Goal: Information Seeking & Learning: Learn about a topic

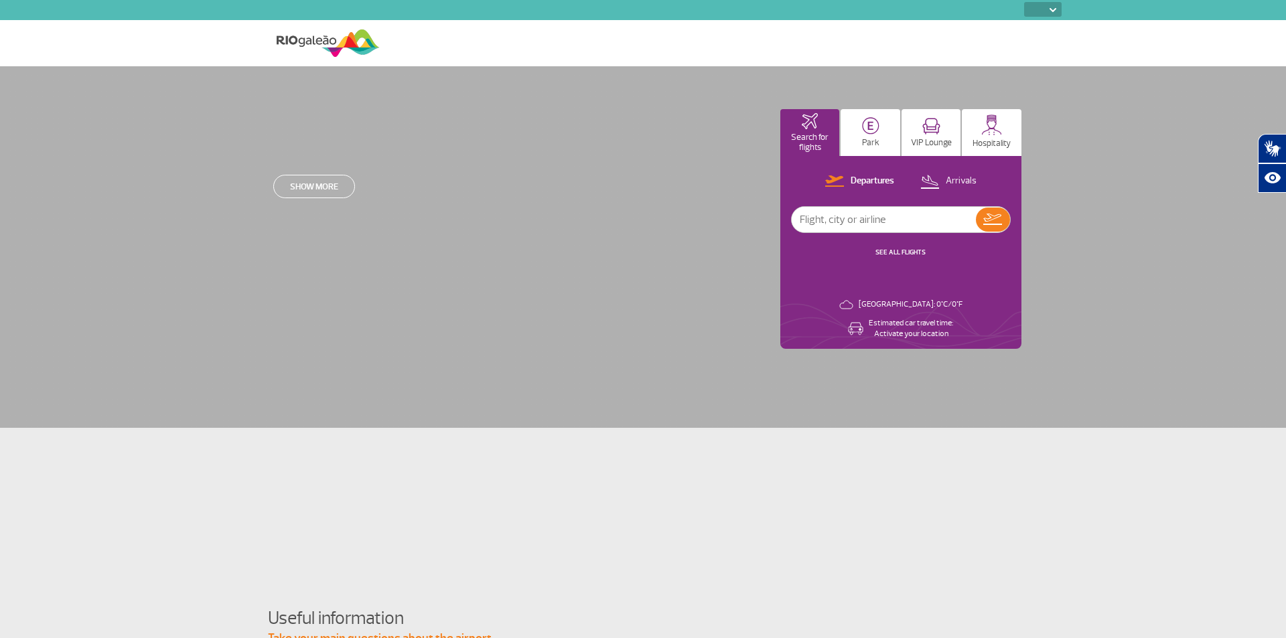
select select
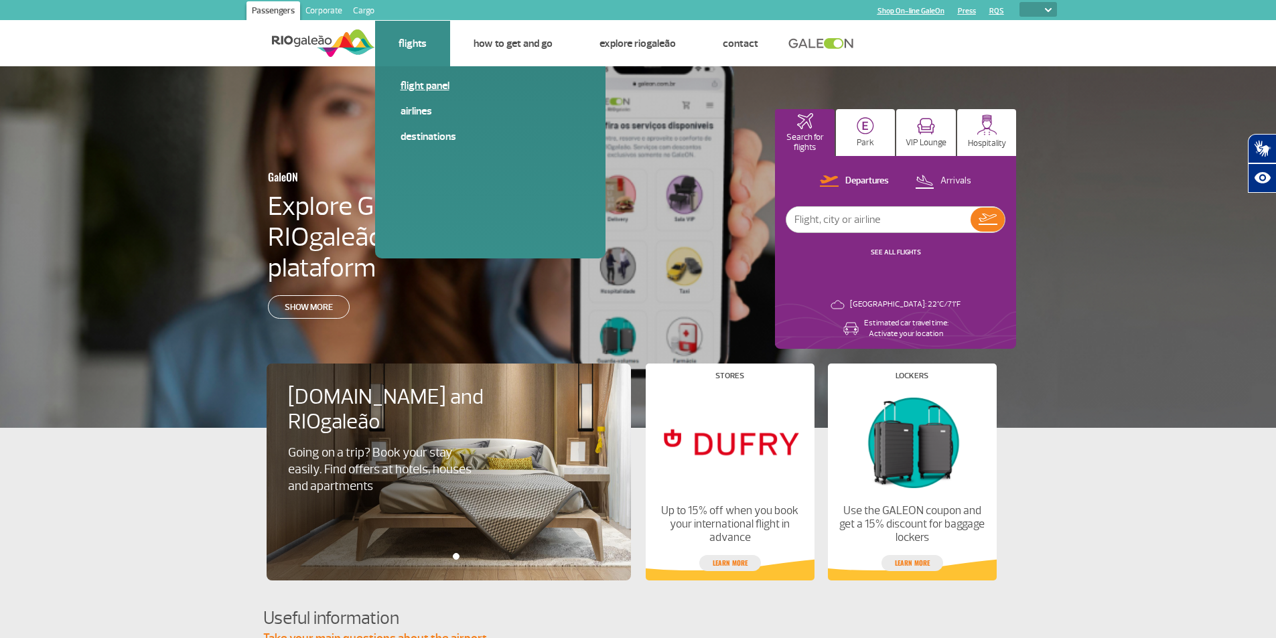
click at [415, 88] on link "Flight panel" at bounding box center [491, 85] width 180 height 15
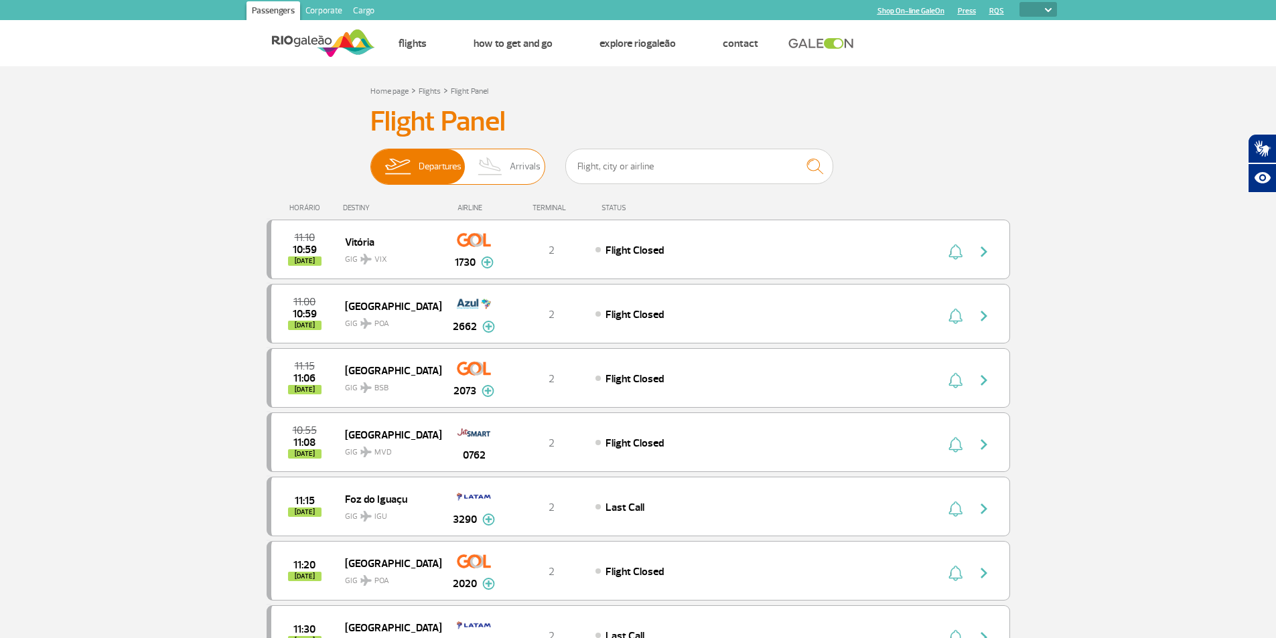
click at [507, 172] on img at bounding box center [491, 166] width 40 height 35
click at [370, 160] on input "Departures Arrivals" at bounding box center [370, 160] width 0 height 0
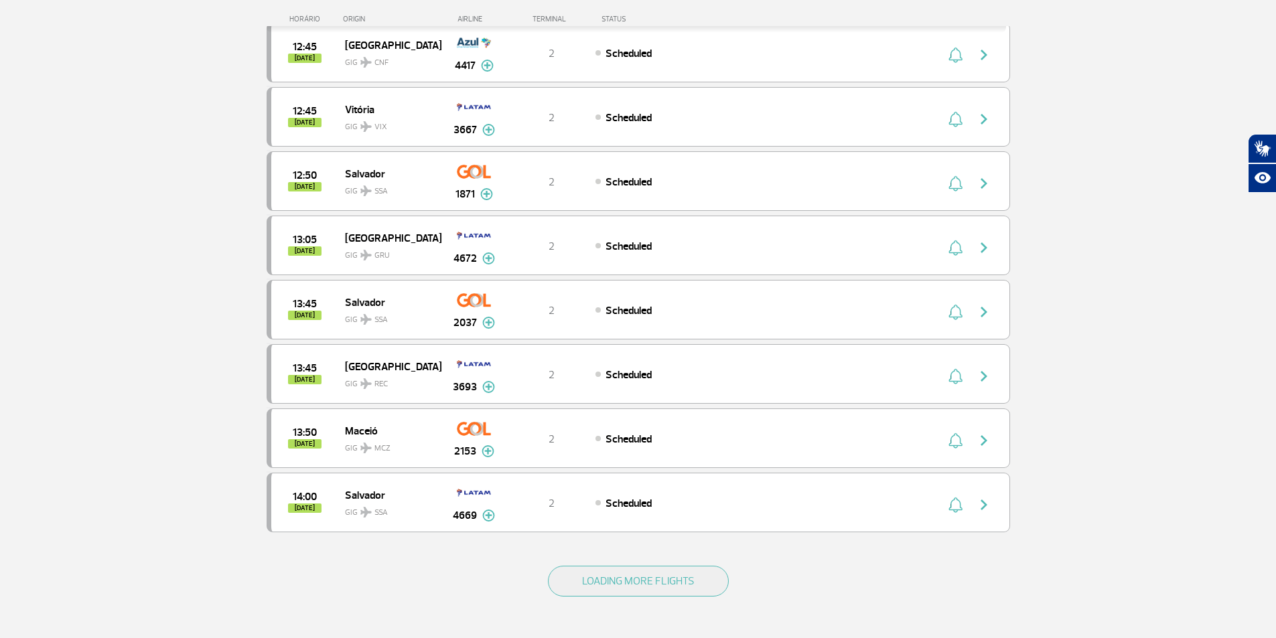
scroll to position [1005, 0]
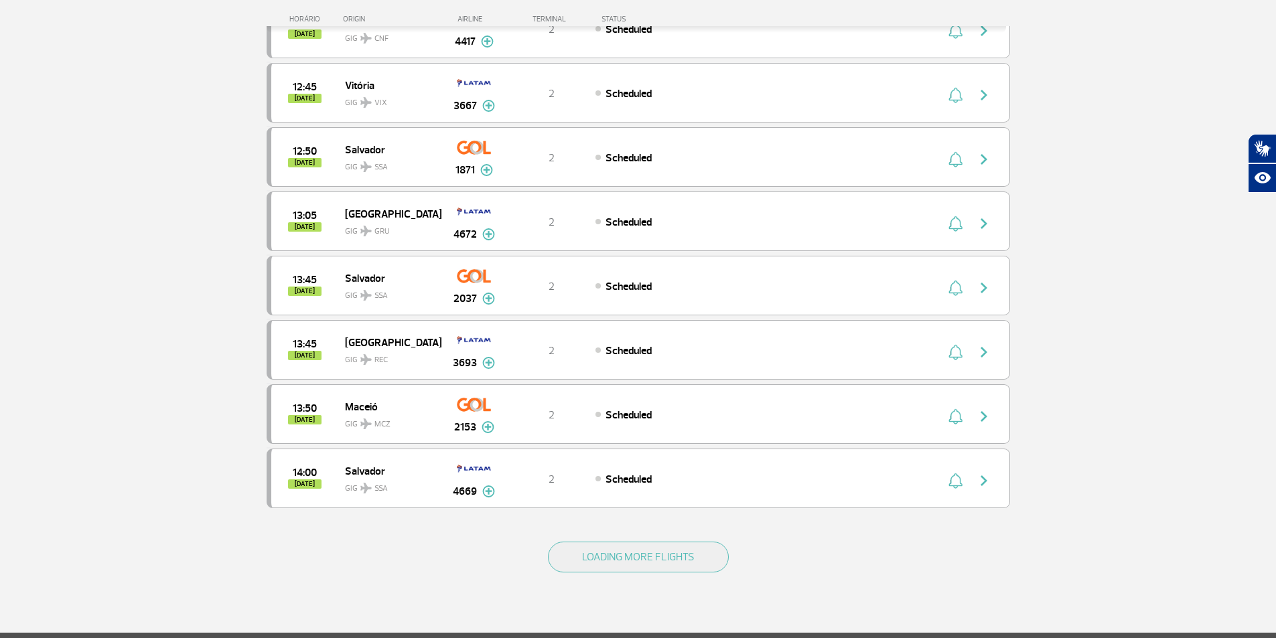
click at [653, 527] on div "LOADING MORE FLIGHTS" at bounding box center [639, 579] width 744 height 108
click at [653, 537] on div "LOADING MORE FLIGHTS" at bounding box center [639, 579] width 744 height 108
click at [673, 558] on button "LOADING MORE FLIGHTS" at bounding box center [638, 557] width 181 height 31
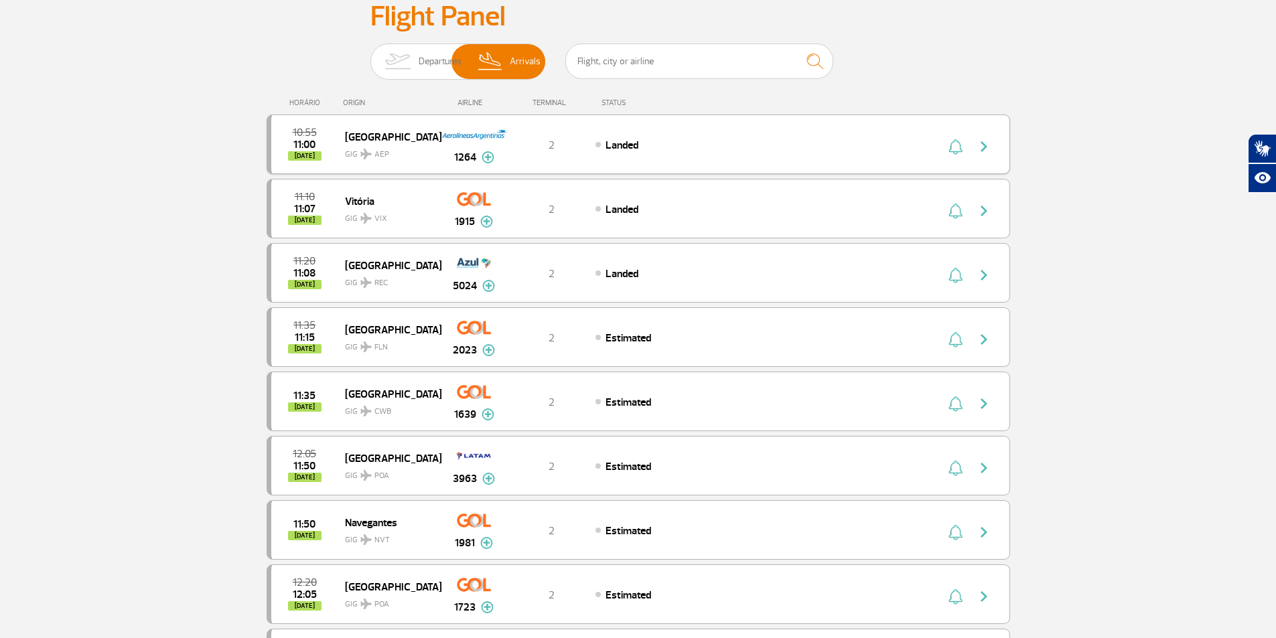
scroll to position [0, 0]
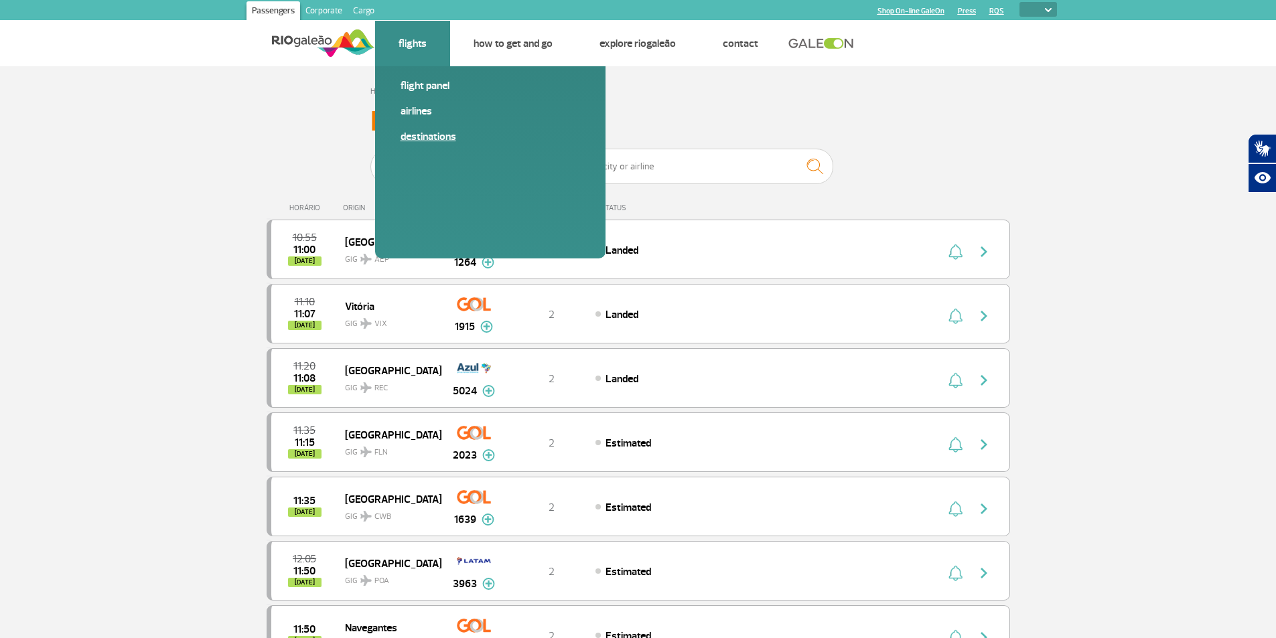
click at [419, 131] on link "Destinations" at bounding box center [491, 136] width 180 height 15
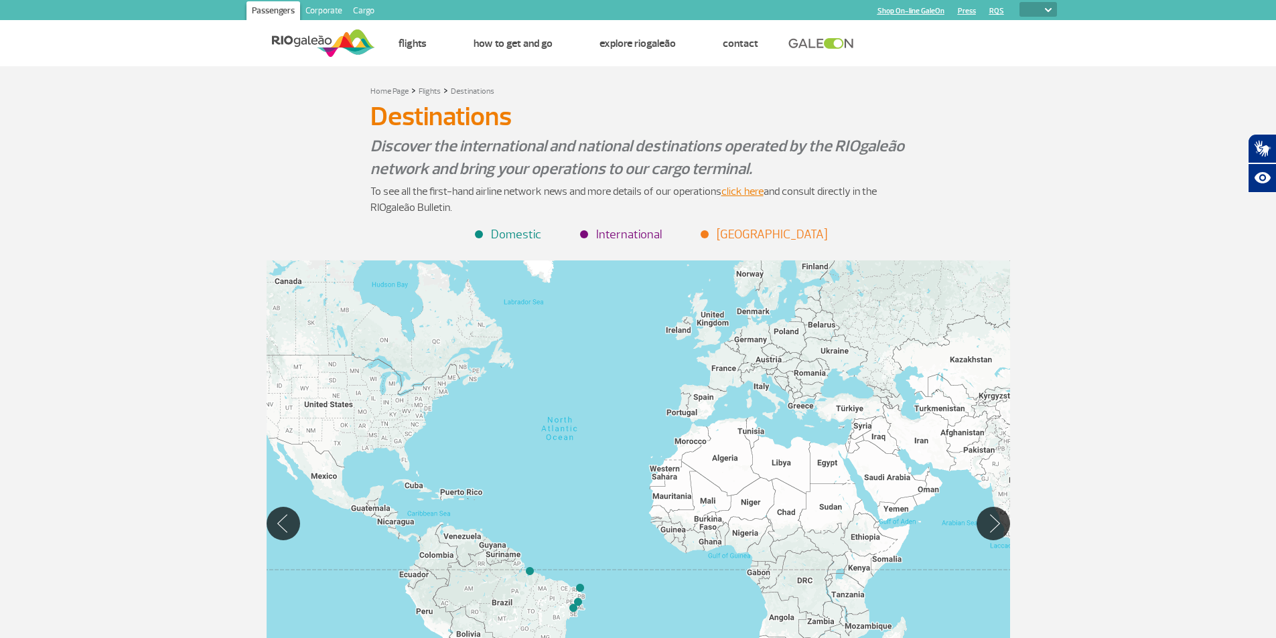
click at [632, 238] on li "International" at bounding box center [622, 235] width 80 height 18
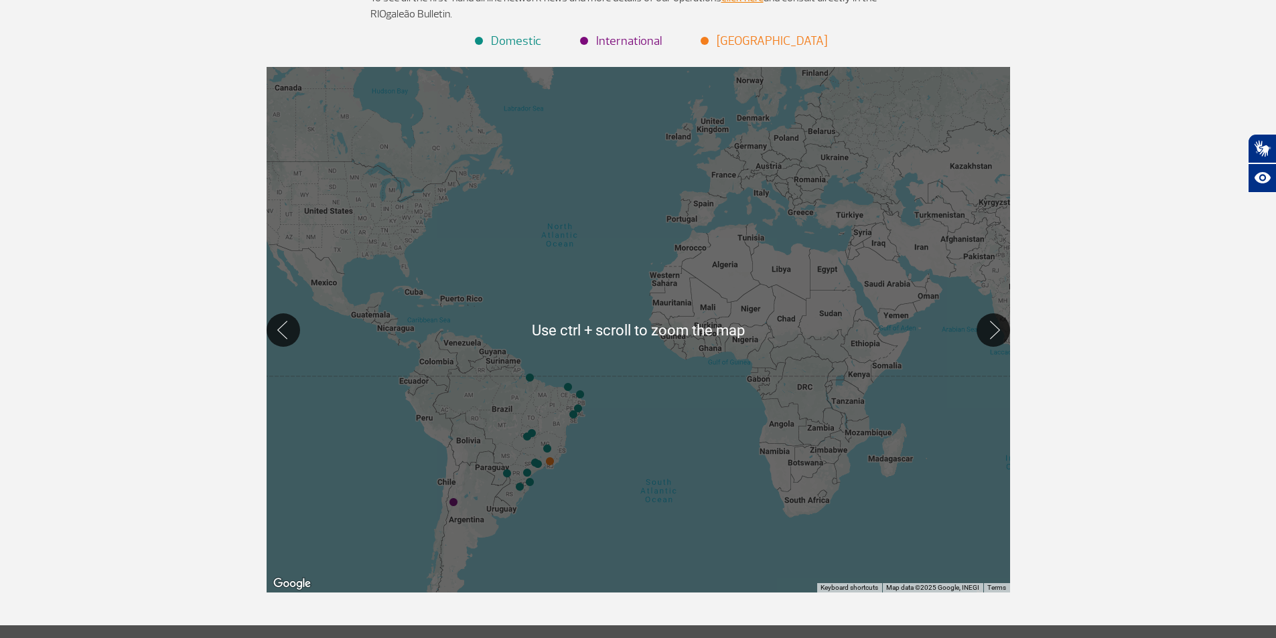
scroll to position [201, 0]
